Goal: Information Seeking & Learning: Learn about a topic

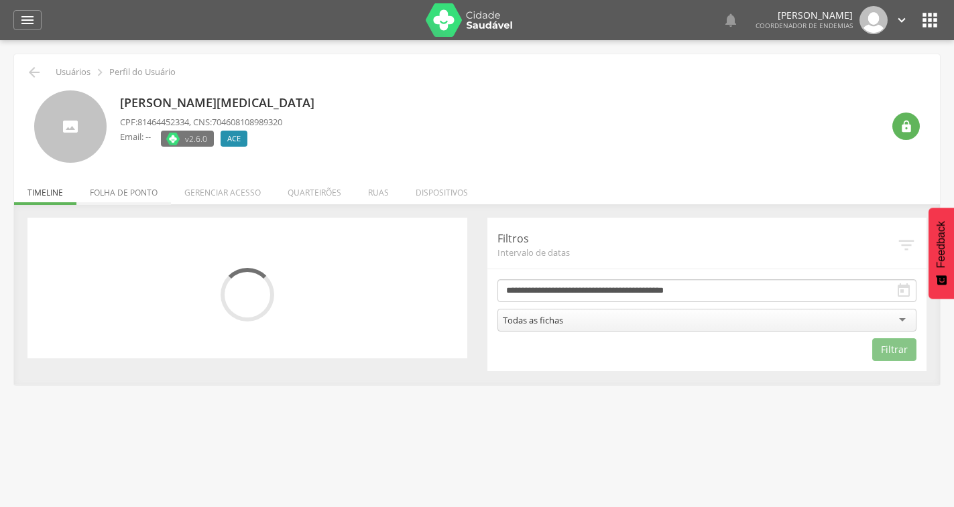
click at [119, 193] on li "Folha de ponto" at bounding box center [123, 190] width 95 height 32
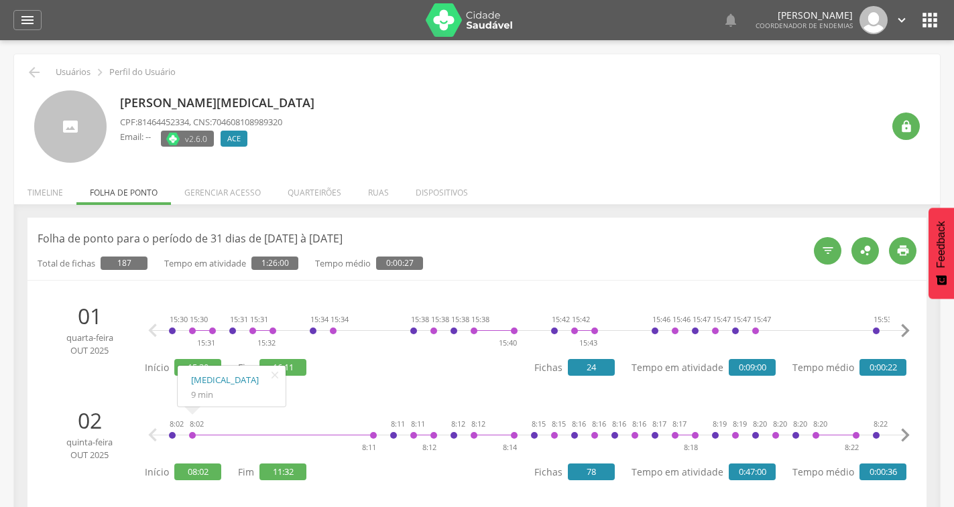
click at [446, 9] on img at bounding box center [469, 20] width 87 height 34
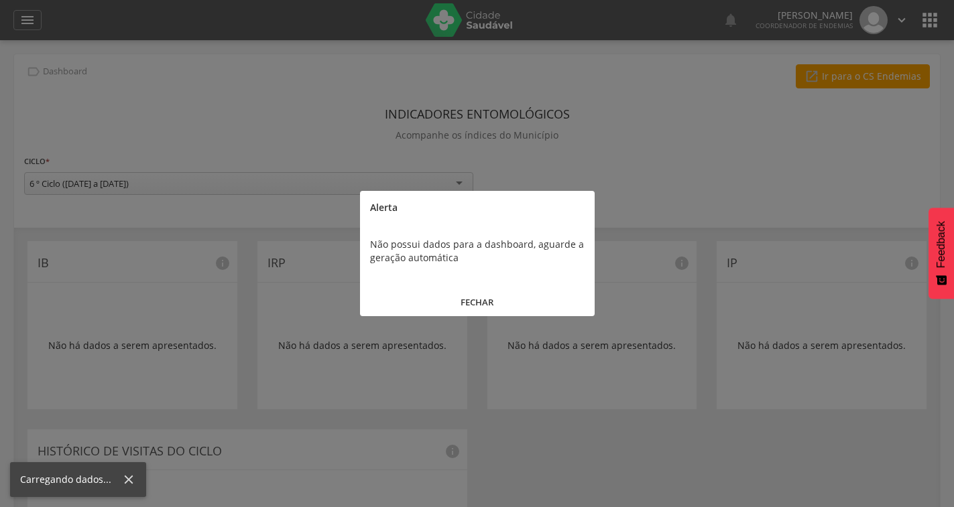
click at [484, 301] on button "FECHAR" at bounding box center [477, 302] width 235 height 29
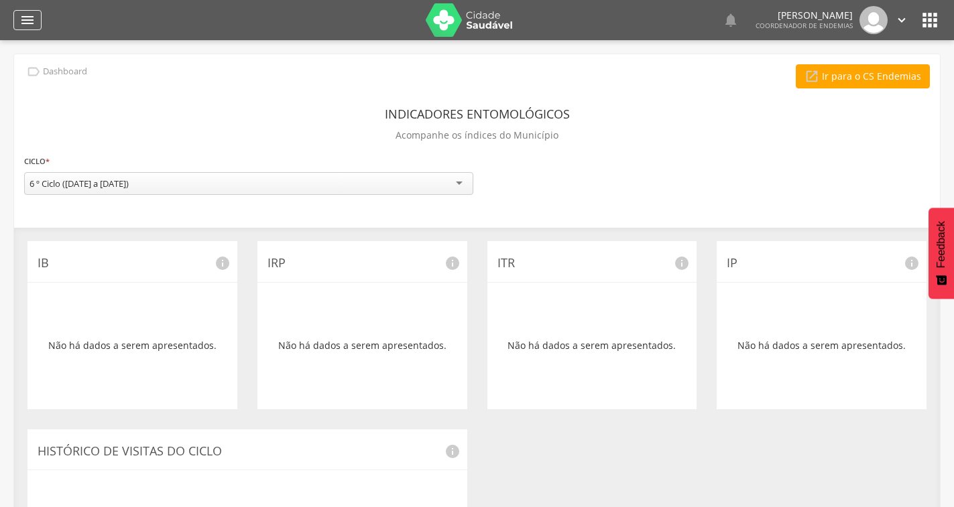
click at [19, 19] on icon "" at bounding box center [27, 20] width 16 height 16
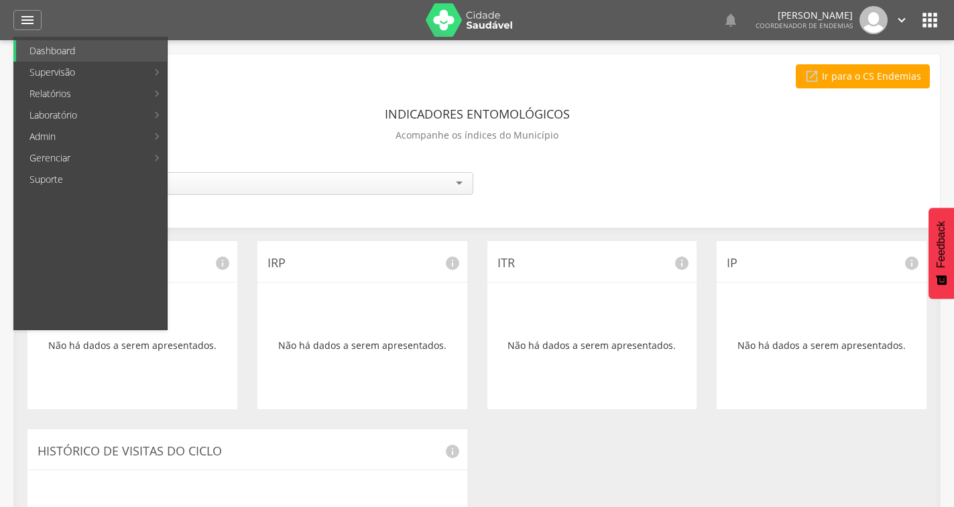
click at [212, 135] on link "Acompanhamento PNCD" at bounding box center [245, 136] width 151 height 21
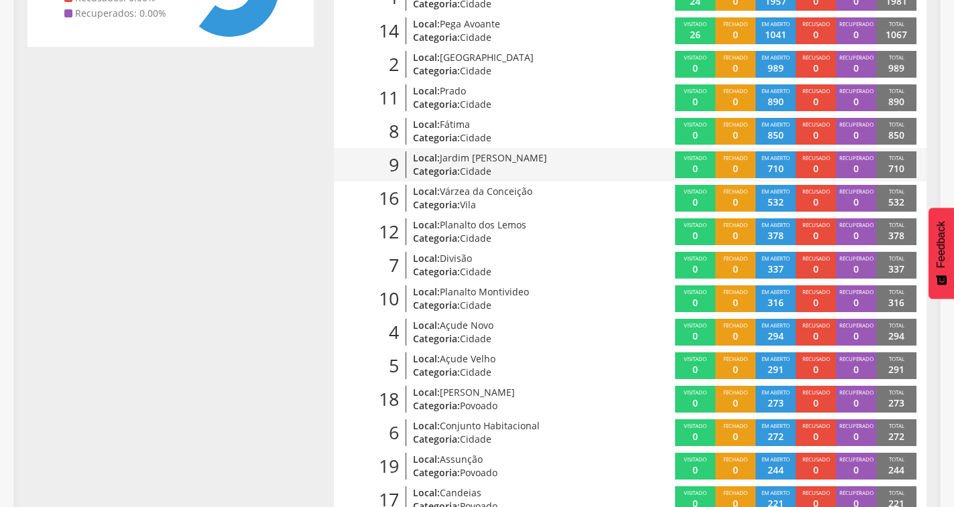
scroll to position [384, 0]
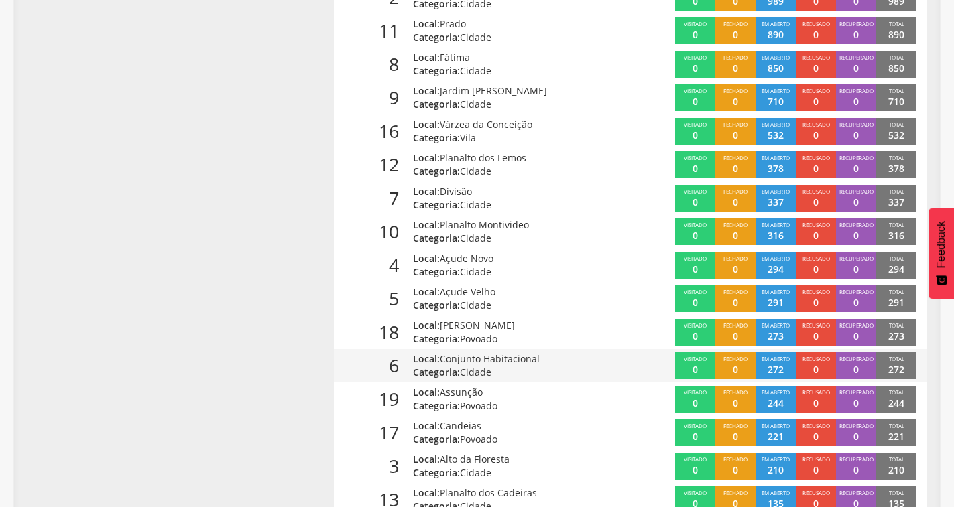
click at [523, 361] on span "Conjunto Habitacional" at bounding box center [490, 359] width 100 height 13
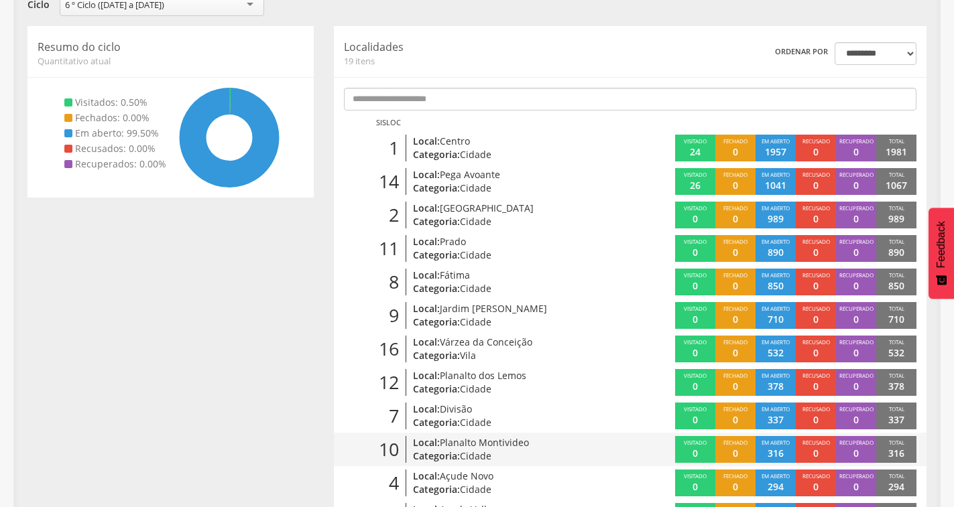
scroll to position [158, 0]
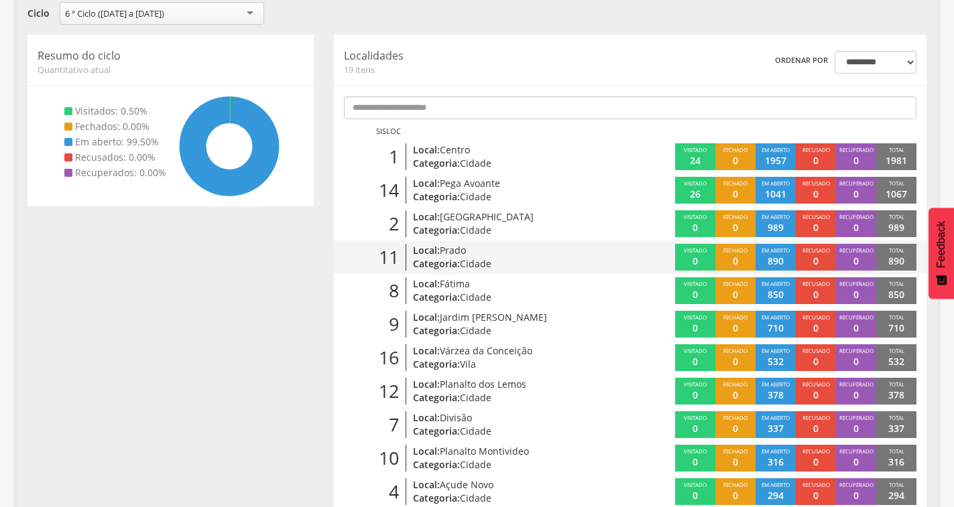
click at [419, 252] on p "Local: Prado" at bounding box center [508, 250] width 190 height 13
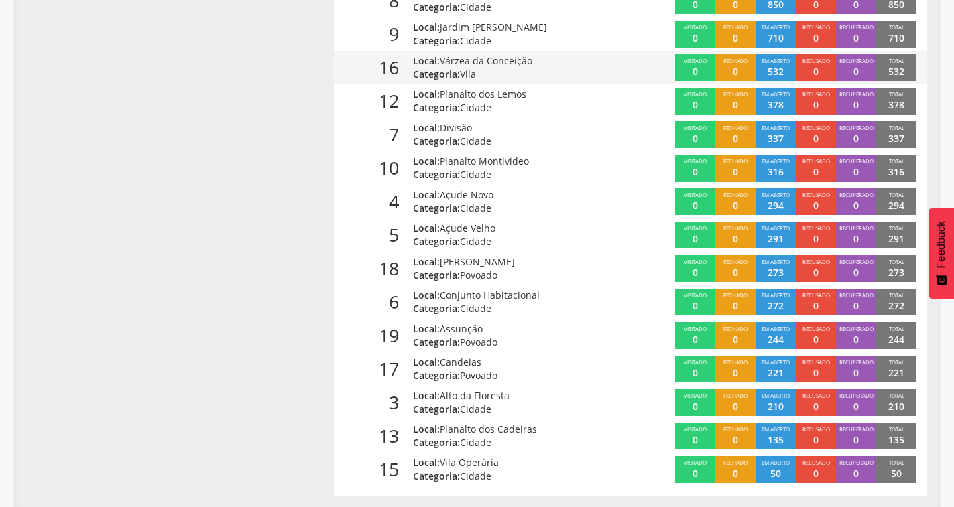
scroll to position [451, 0]
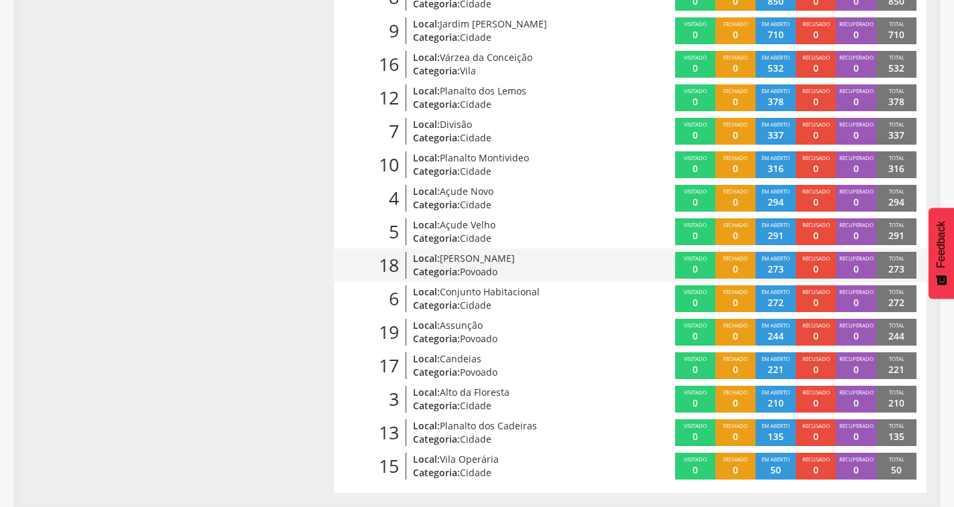
click at [479, 264] on span "Ubaldinho" at bounding box center [477, 258] width 75 height 13
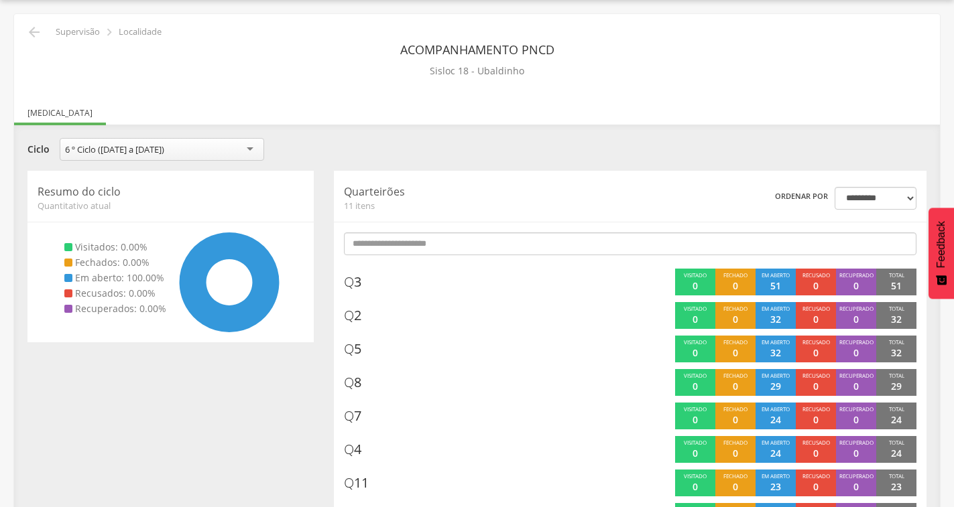
scroll to position [191, 0]
